Goal: Information Seeking & Learning: Compare options

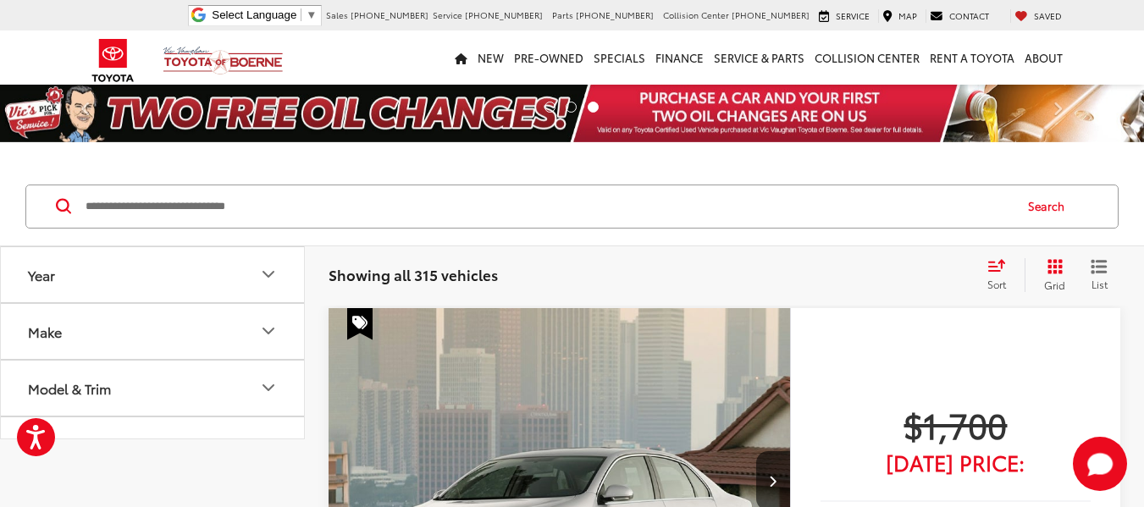
click at [404, 203] on input "Search by Make, Model, or Keyword" at bounding box center [548, 206] width 928 height 41
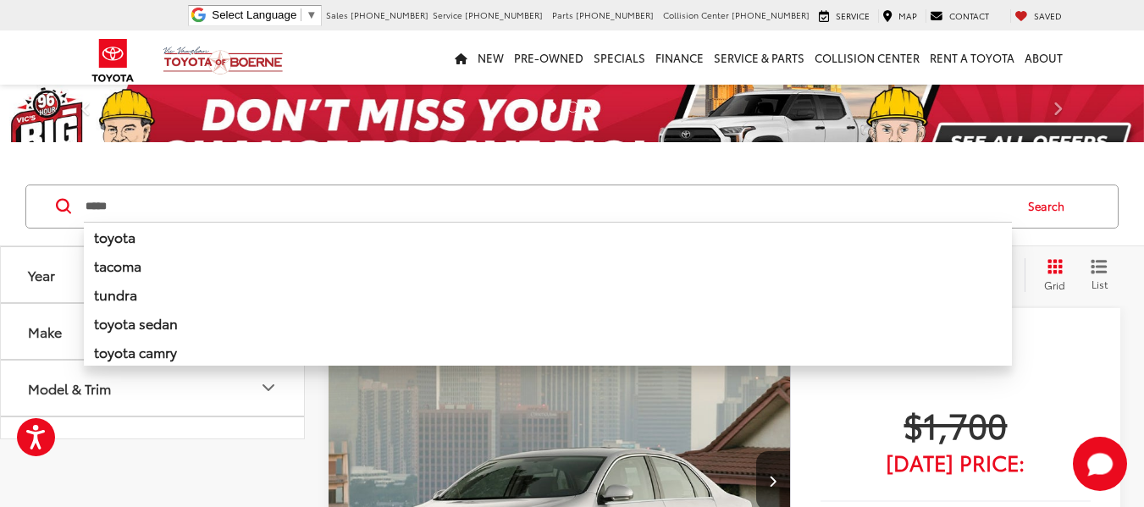
type input "*****"
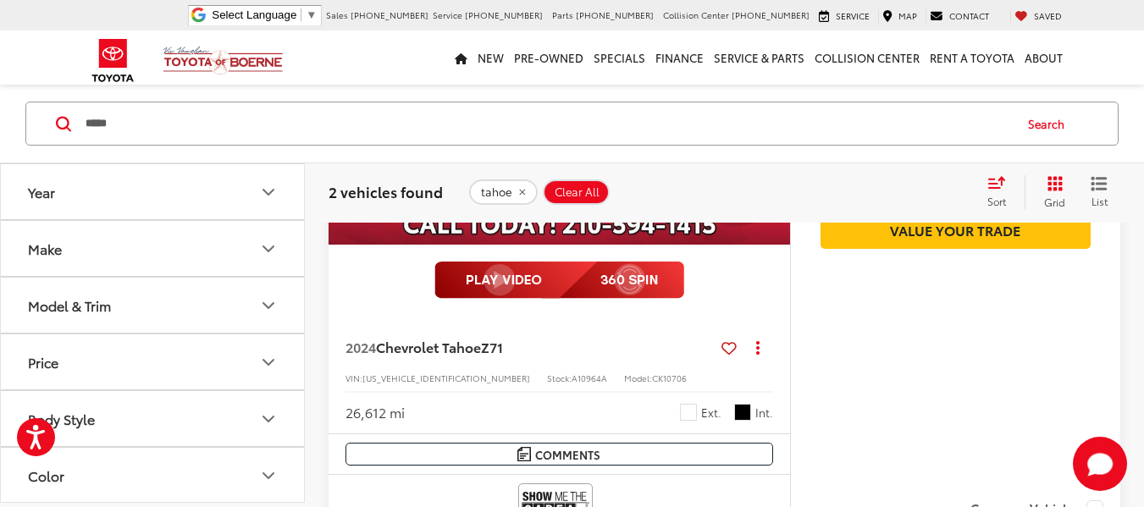
scroll to position [1186, 0]
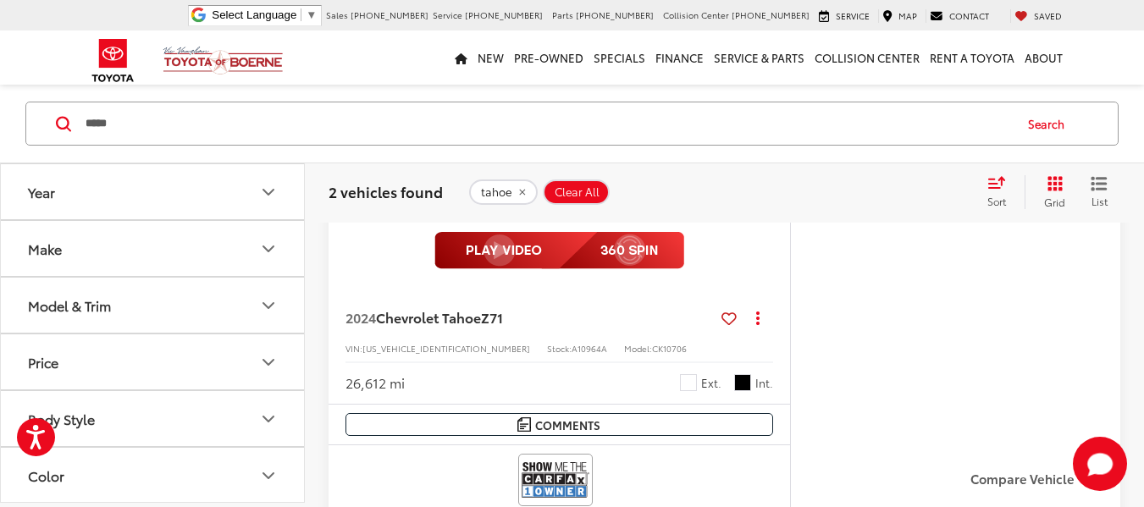
click at [686, 380] on span "White" at bounding box center [688, 382] width 17 height 17
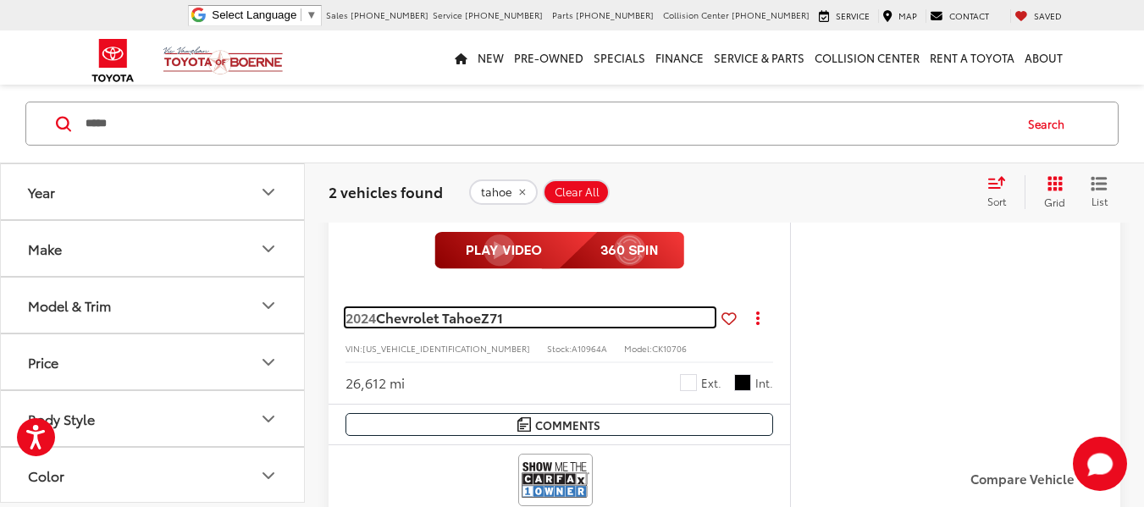
click at [426, 317] on span "Chevrolet Tahoe" at bounding box center [428, 317] width 105 height 19
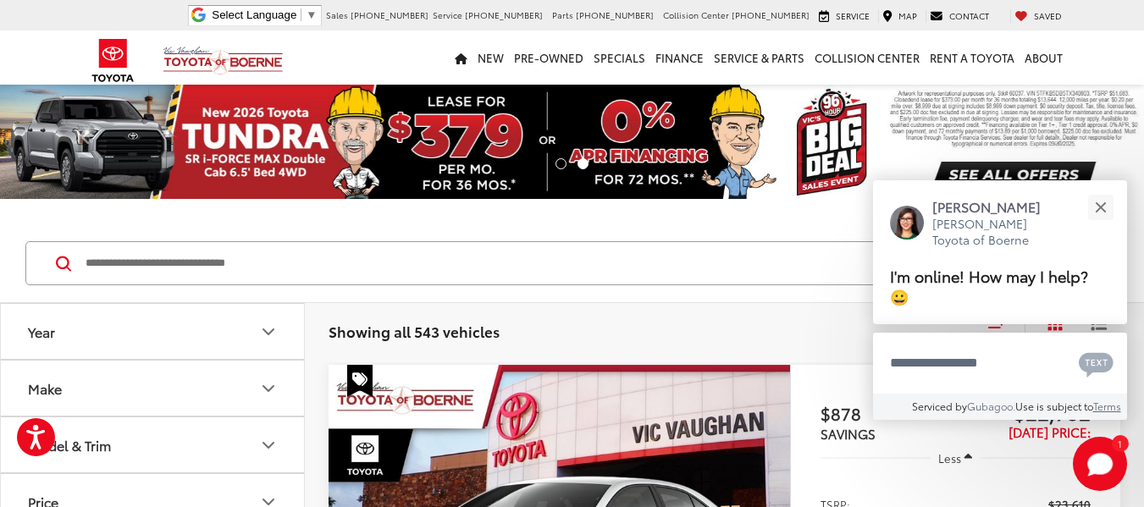
scroll to position [444, 0]
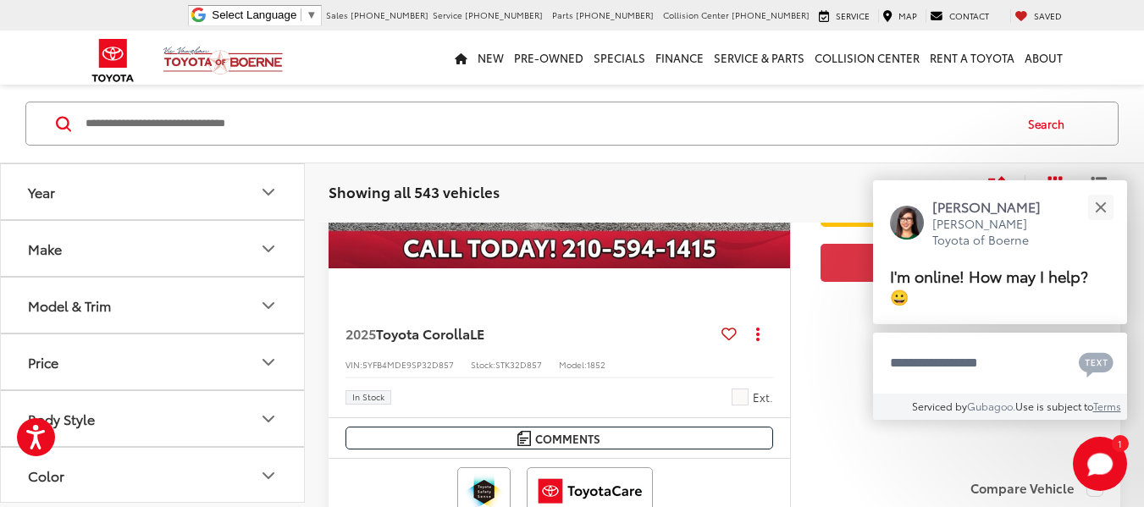
click at [210, 129] on input "Search by Make, Model, or Keyword" at bounding box center [548, 123] width 928 height 41
type input "****"
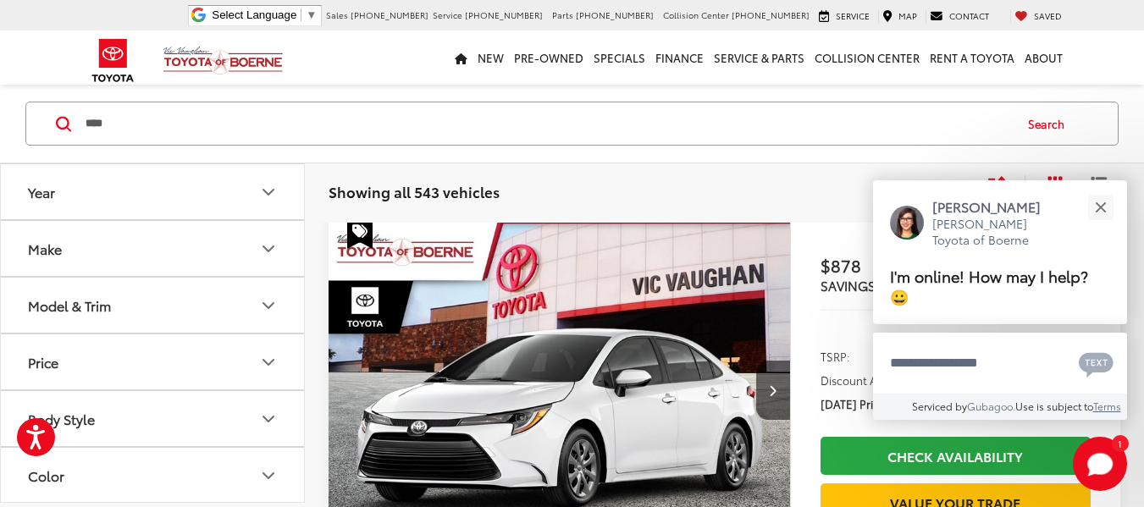
scroll to position [140, 0]
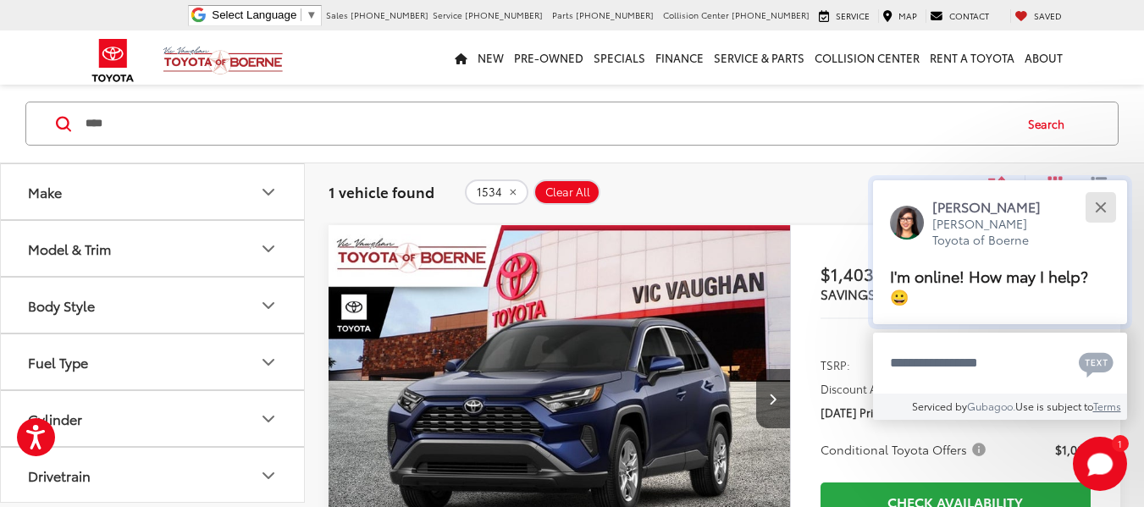
drag, startPoint x: 1107, startPoint y: 199, endPoint x: 1093, endPoint y: 214, distance: 21.0
click at [1107, 199] on button "Close" at bounding box center [1101, 207] width 36 height 36
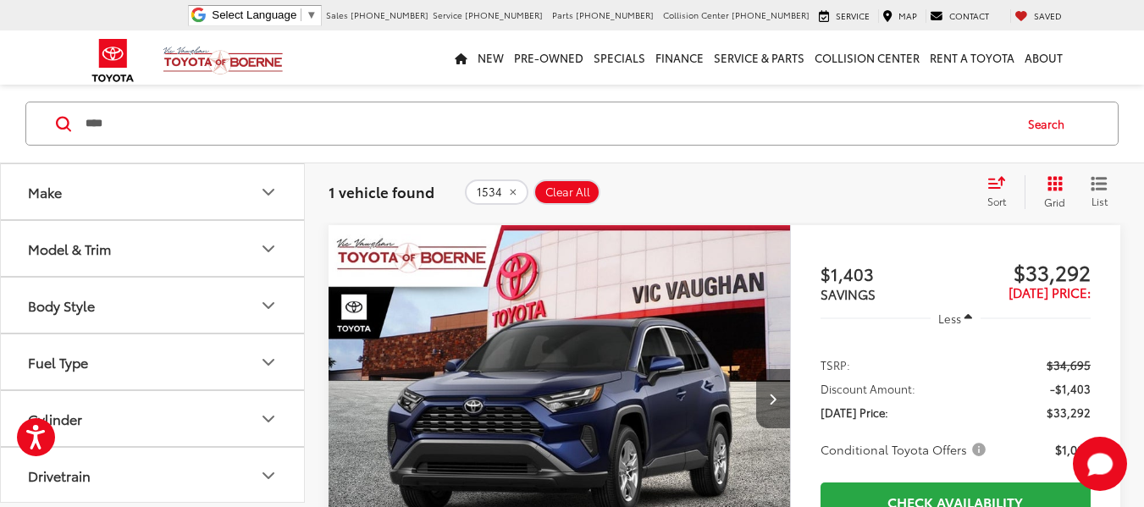
click at [773, 391] on button "Next image" at bounding box center [773, 398] width 34 height 59
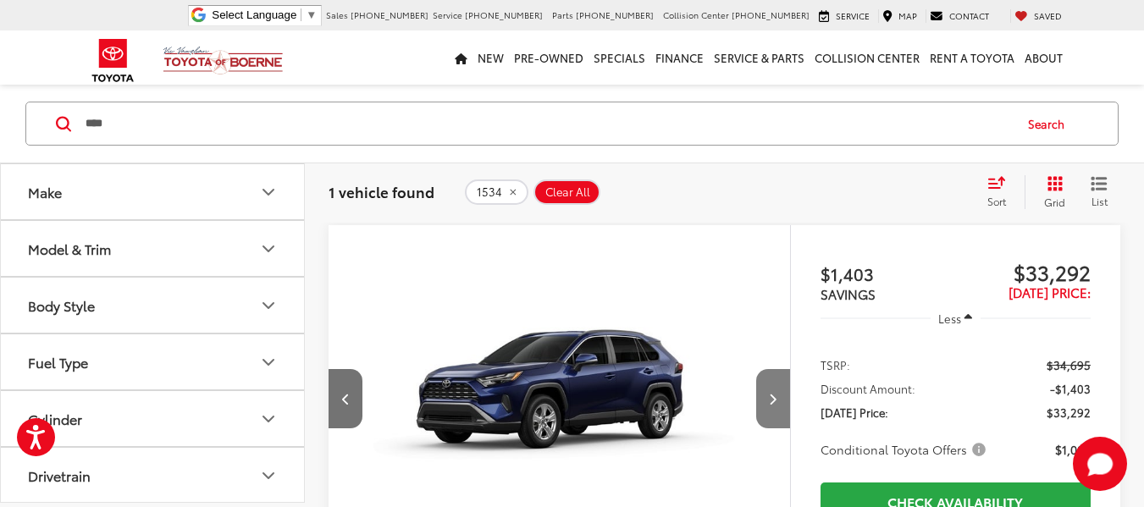
click at [773, 391] on button "Next image" at bounding box center [773, 398] width 34 height 59
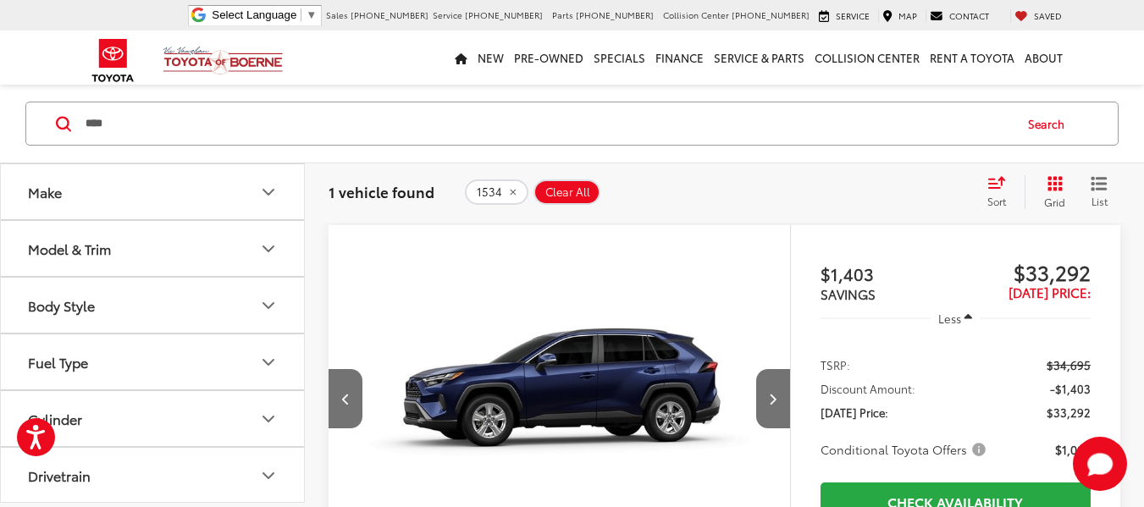
scroll to position [0, 928]
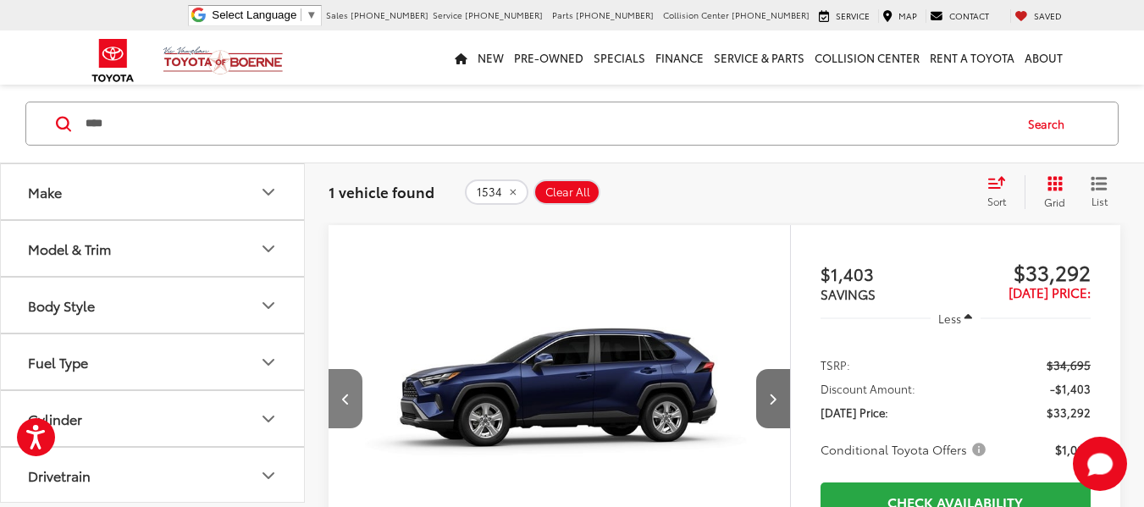
click at [351, 395] on button "Previous image" at bounding box center [346, 398] width 34 height 59
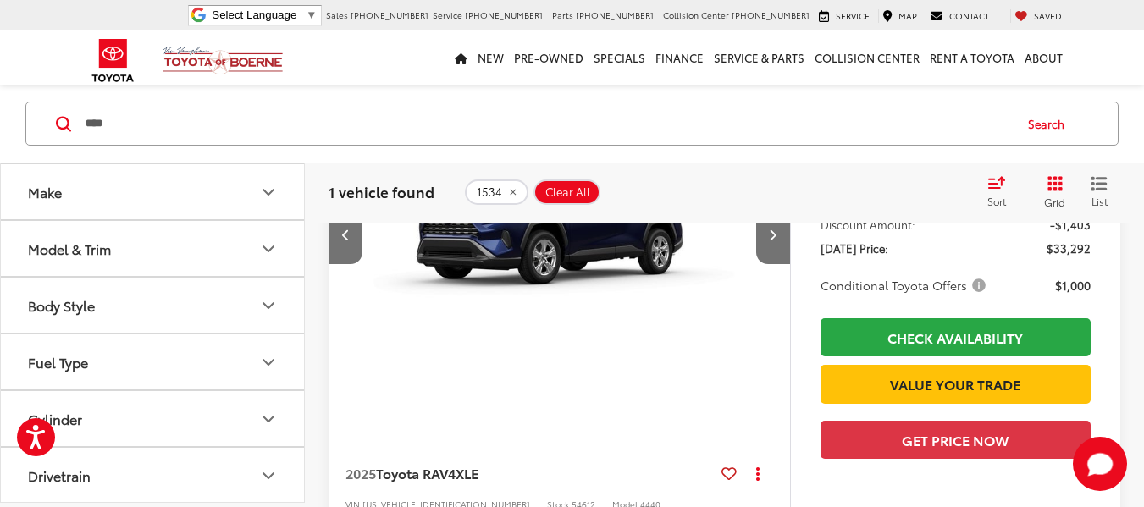
scroll to position [394, 0]
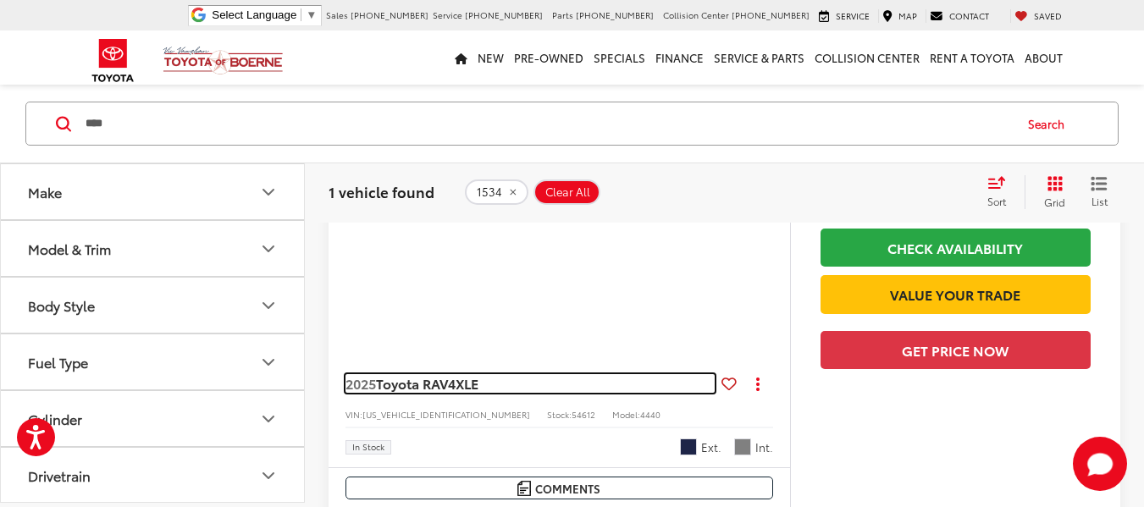
click at [476, 392] on span "XLE" at bounding box center [467, 383] width 23 height 19
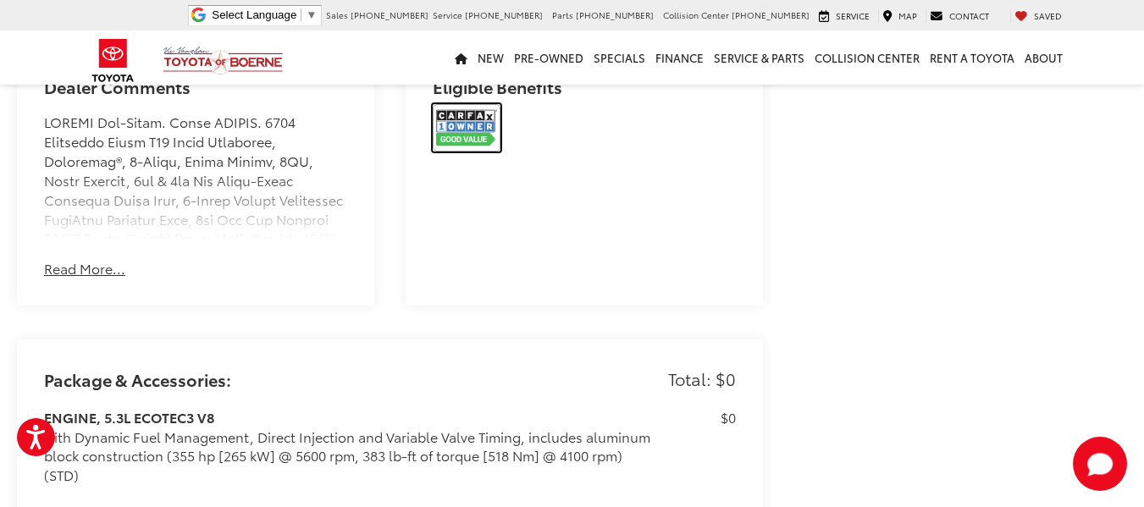
click at [466, 144] on img at bounding box center [467, 127] width 68 height 47
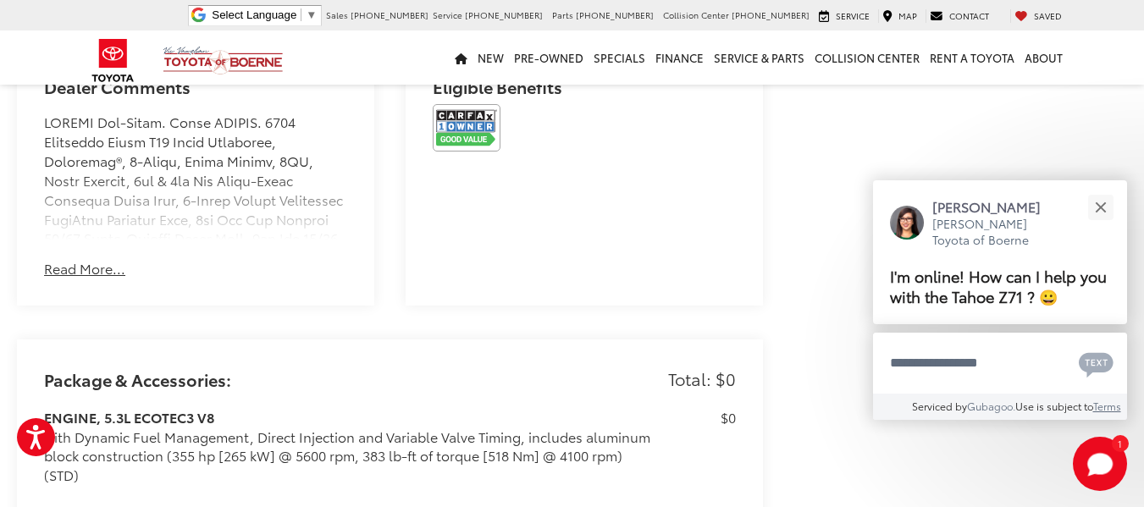
click at [102, 279] on button "Read More..." at bounding box center [84, 268] width 81 height 19
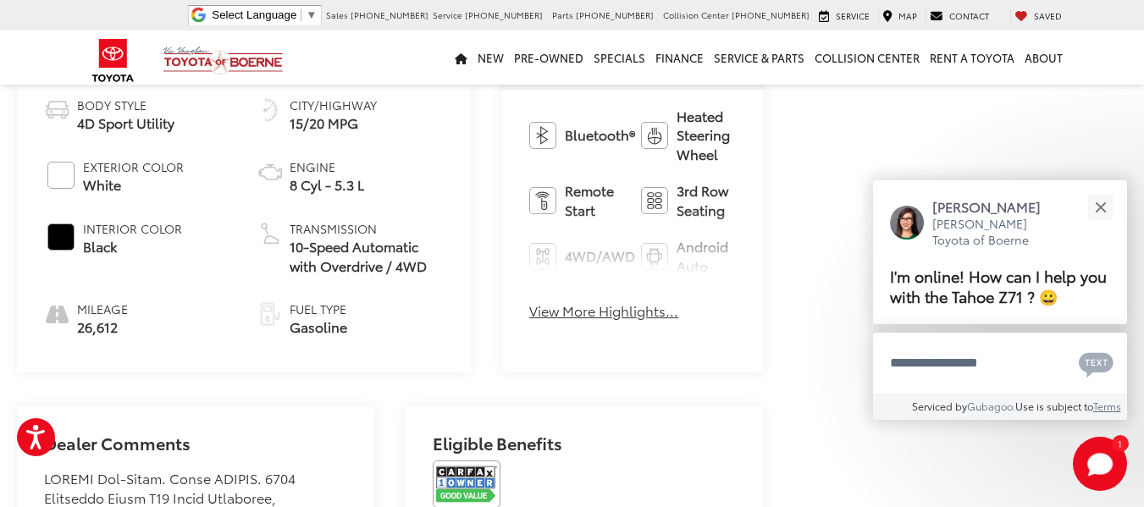
scroll to position [864, 0]
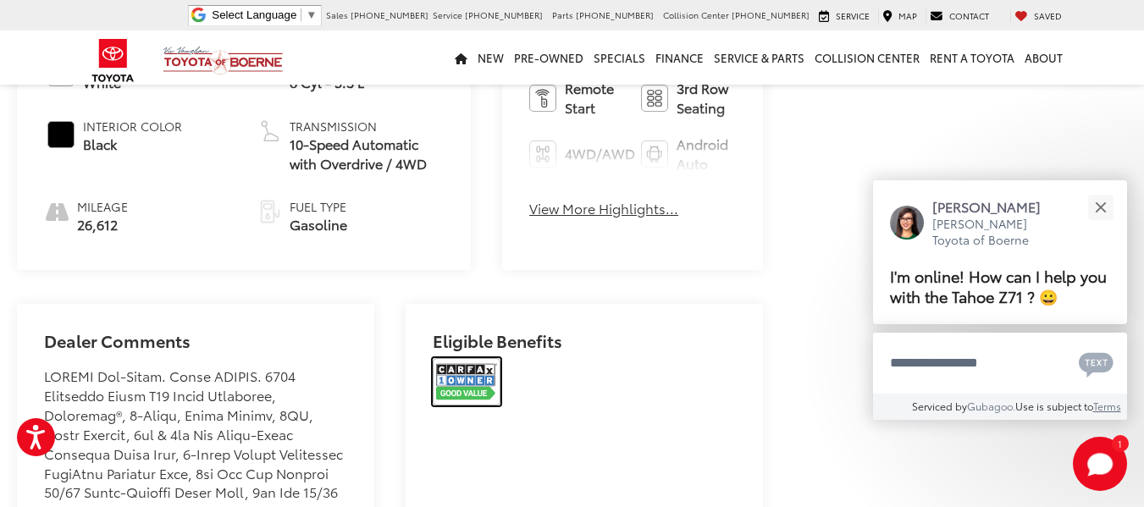
click at [461, 399] on img at bounding box center [467, 381] width 68 height 47
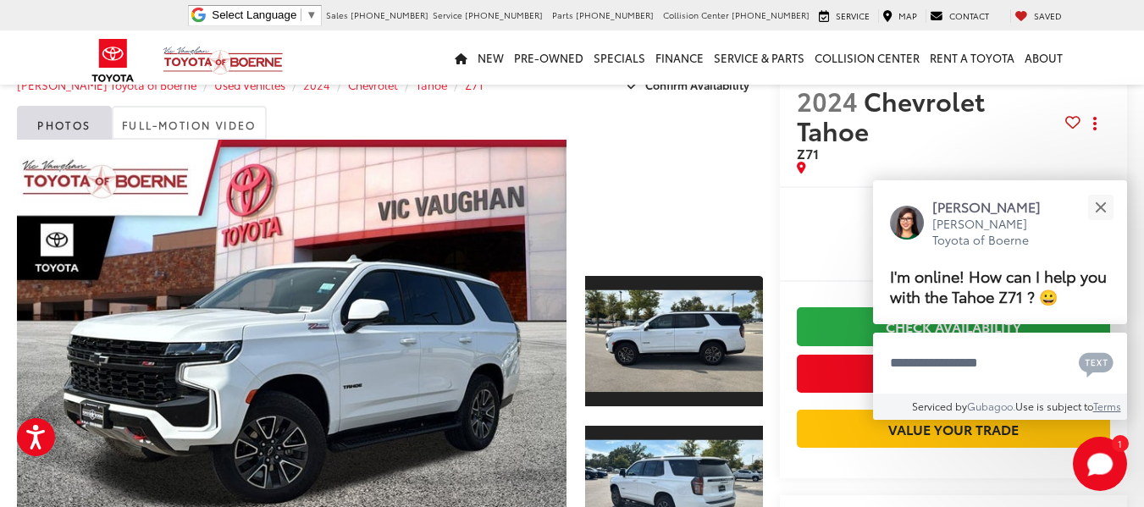
scroll to position [17, 0]
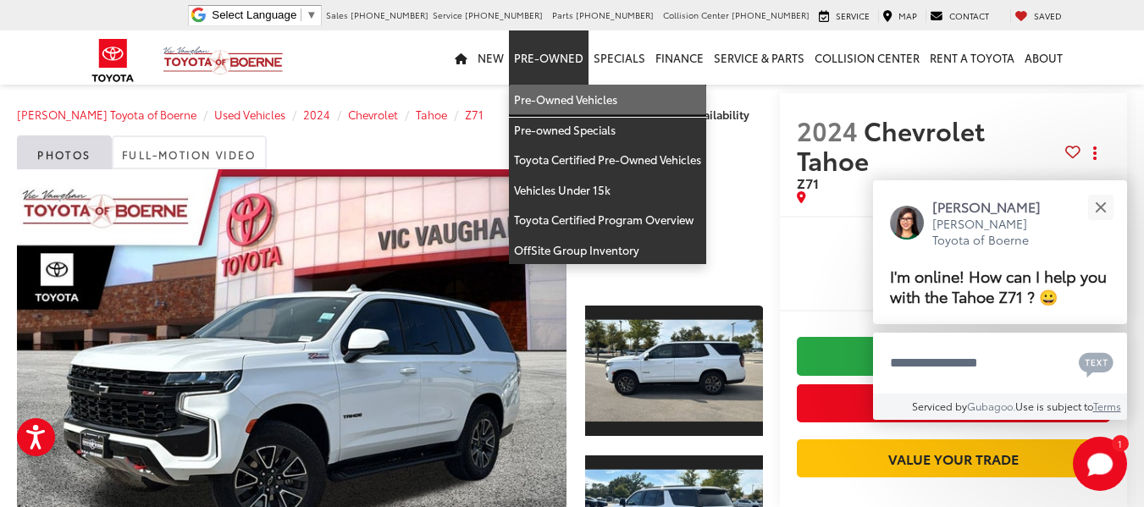
drag, startPoint x: 559, startPoint y: 99, endPoint x: 686, endPoint y: 2, distance: 160.1
click at [559, 99] on link "Pre-Owned Vehicles" at bounding box center [607, 100] width 197 height 30
